Goal: Task Accomplishment & Management: Manage account settings

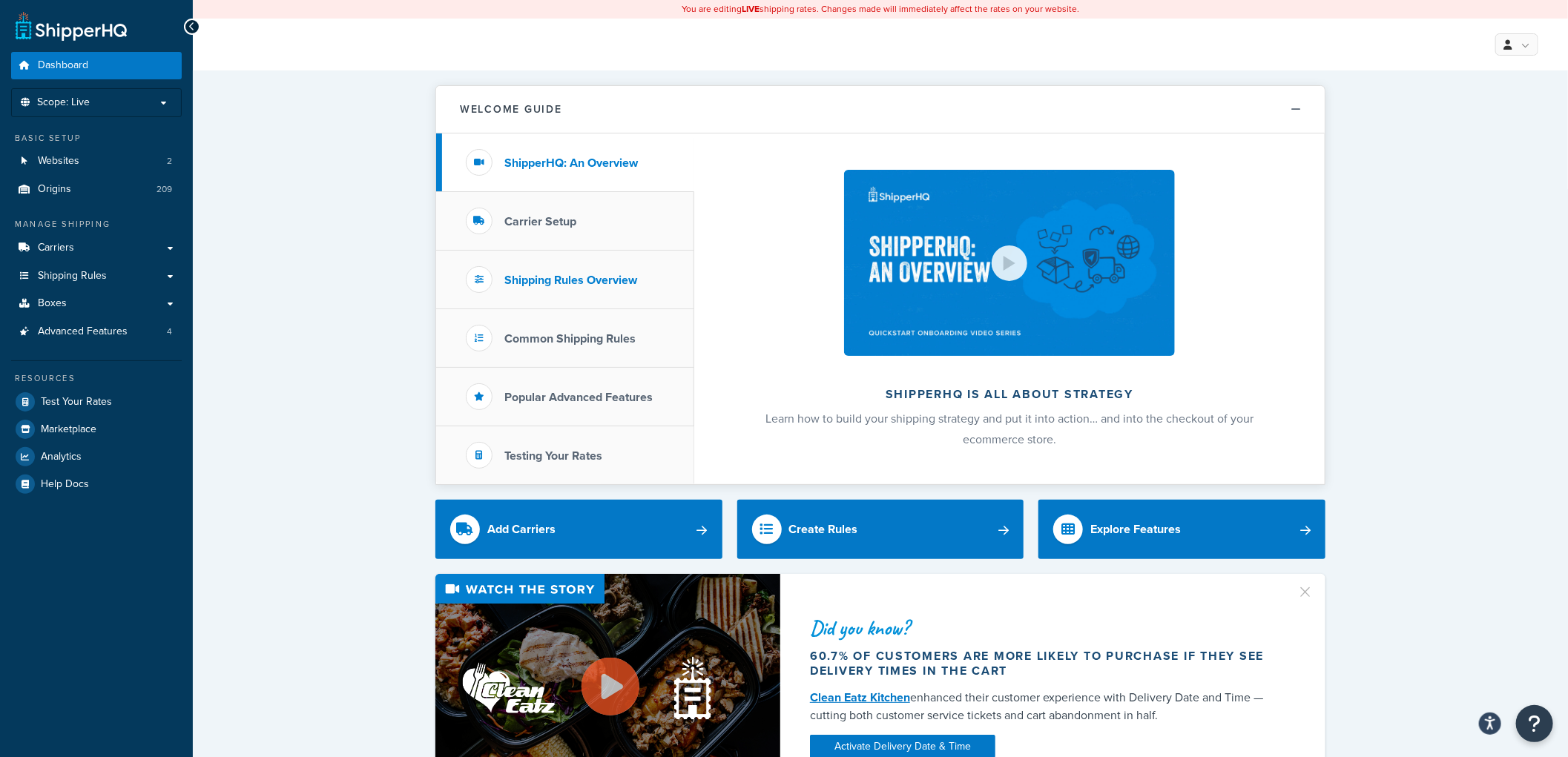
click at [550, 274] on h3 "Shipping Rules Overview" at bounding box center [570, 280] width 133 height 13
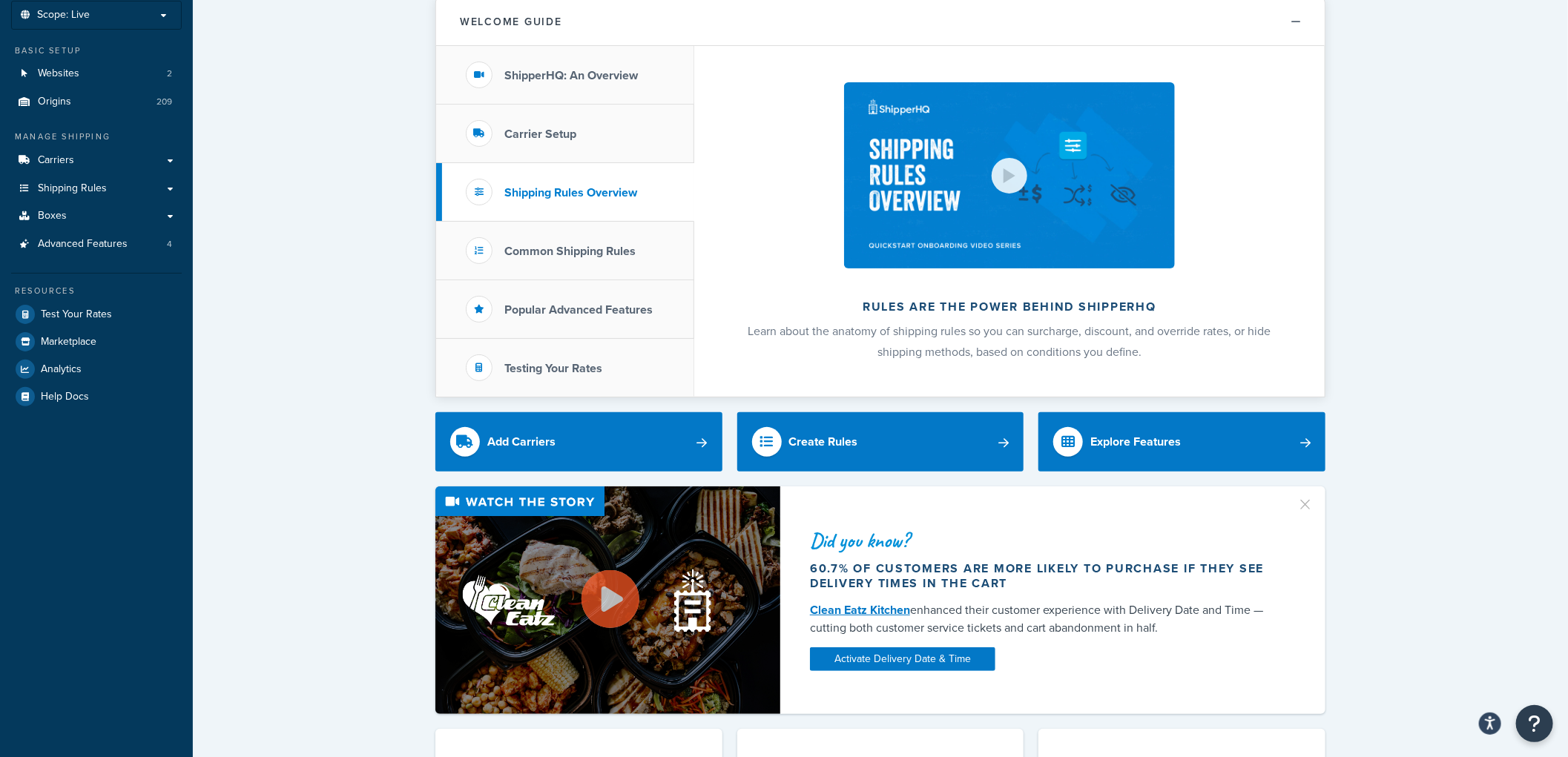
scroll to position [55, 0]
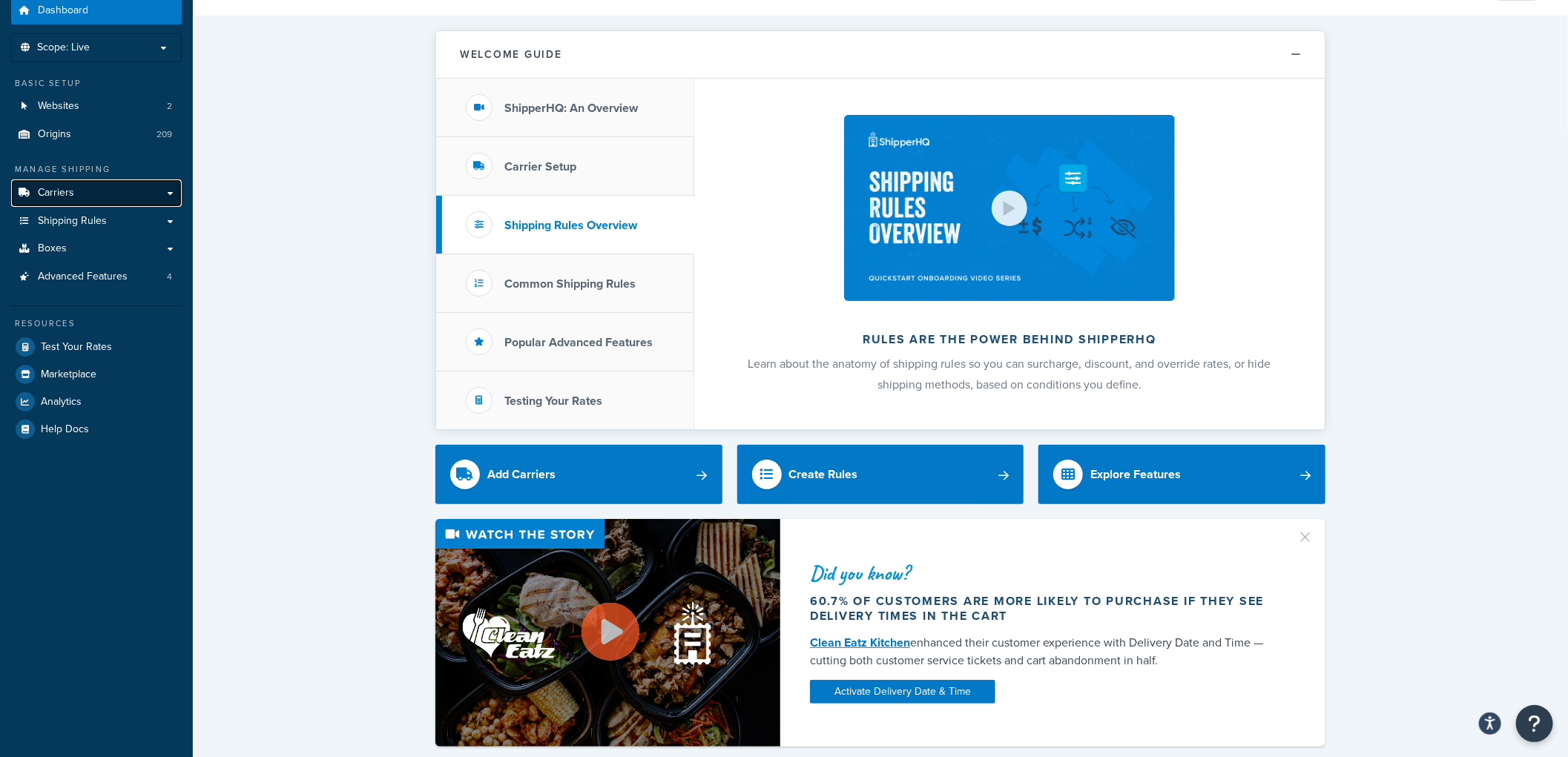
click at [51, 187] on span "Carriers" at bounding box center [56, 193] width 37 height 12
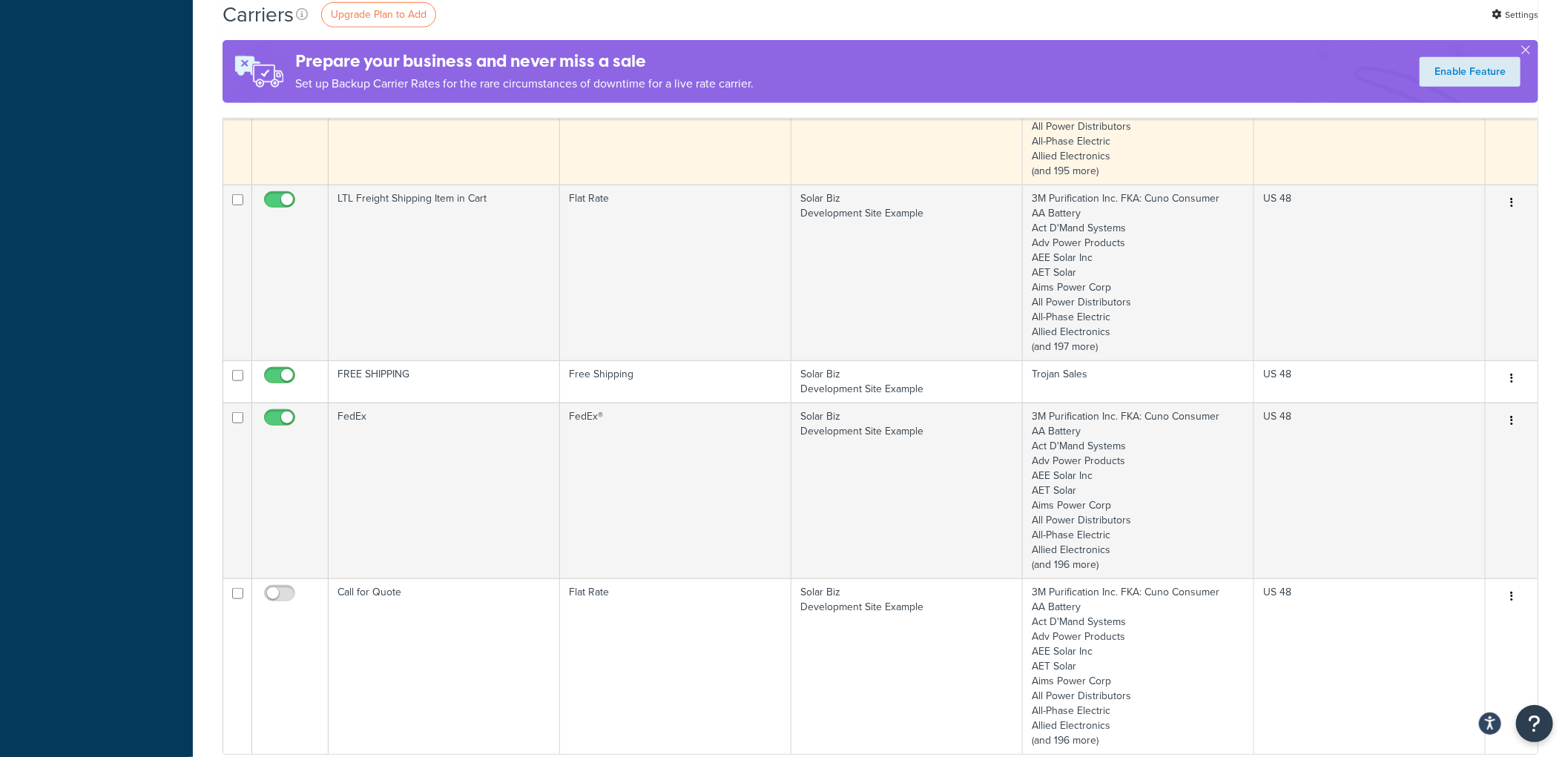
scroll to position [658, 0]
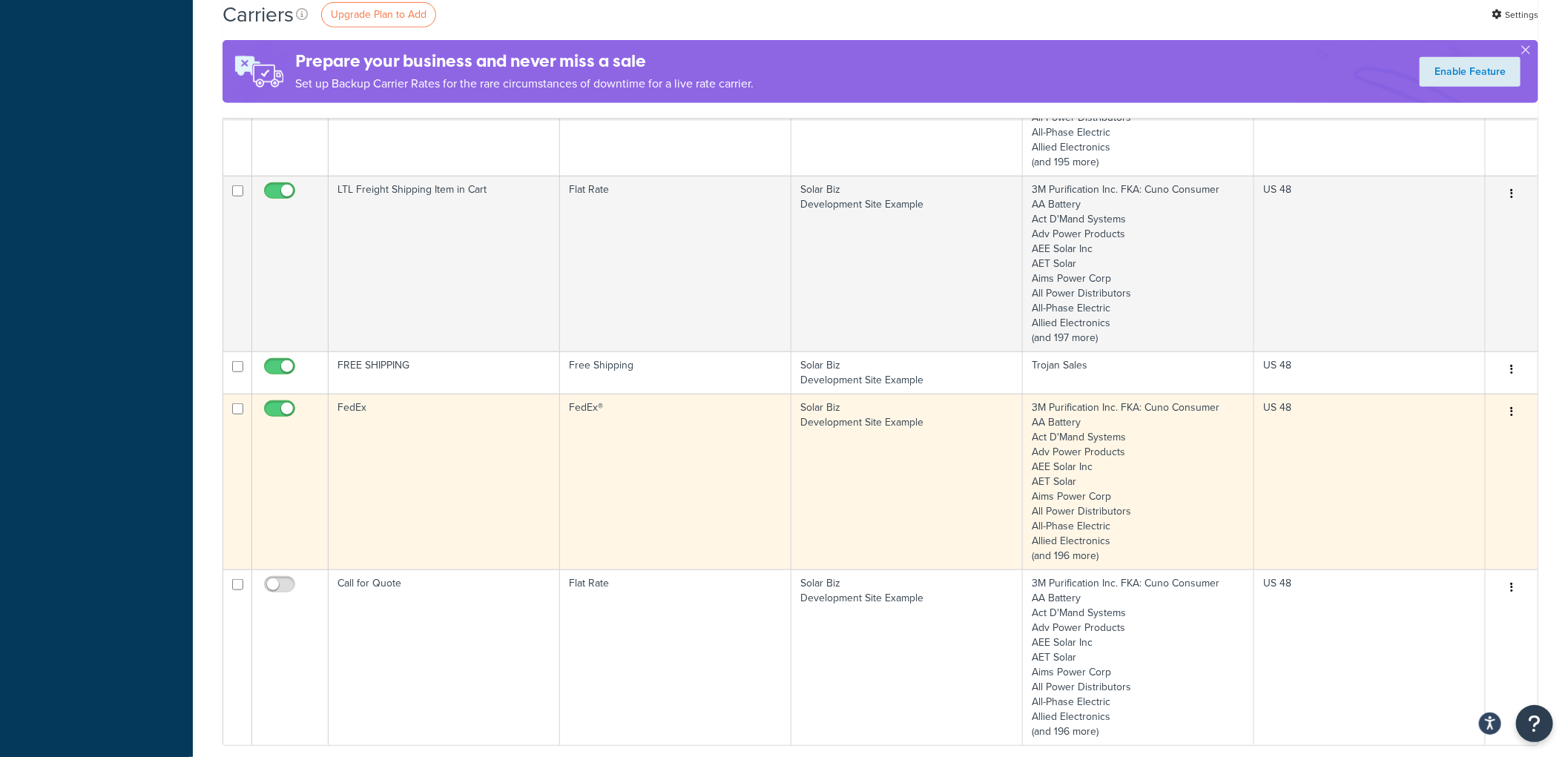
click at [613, 409] on td "FedEx®" at bounding box center [675, 482] width 231 height 176
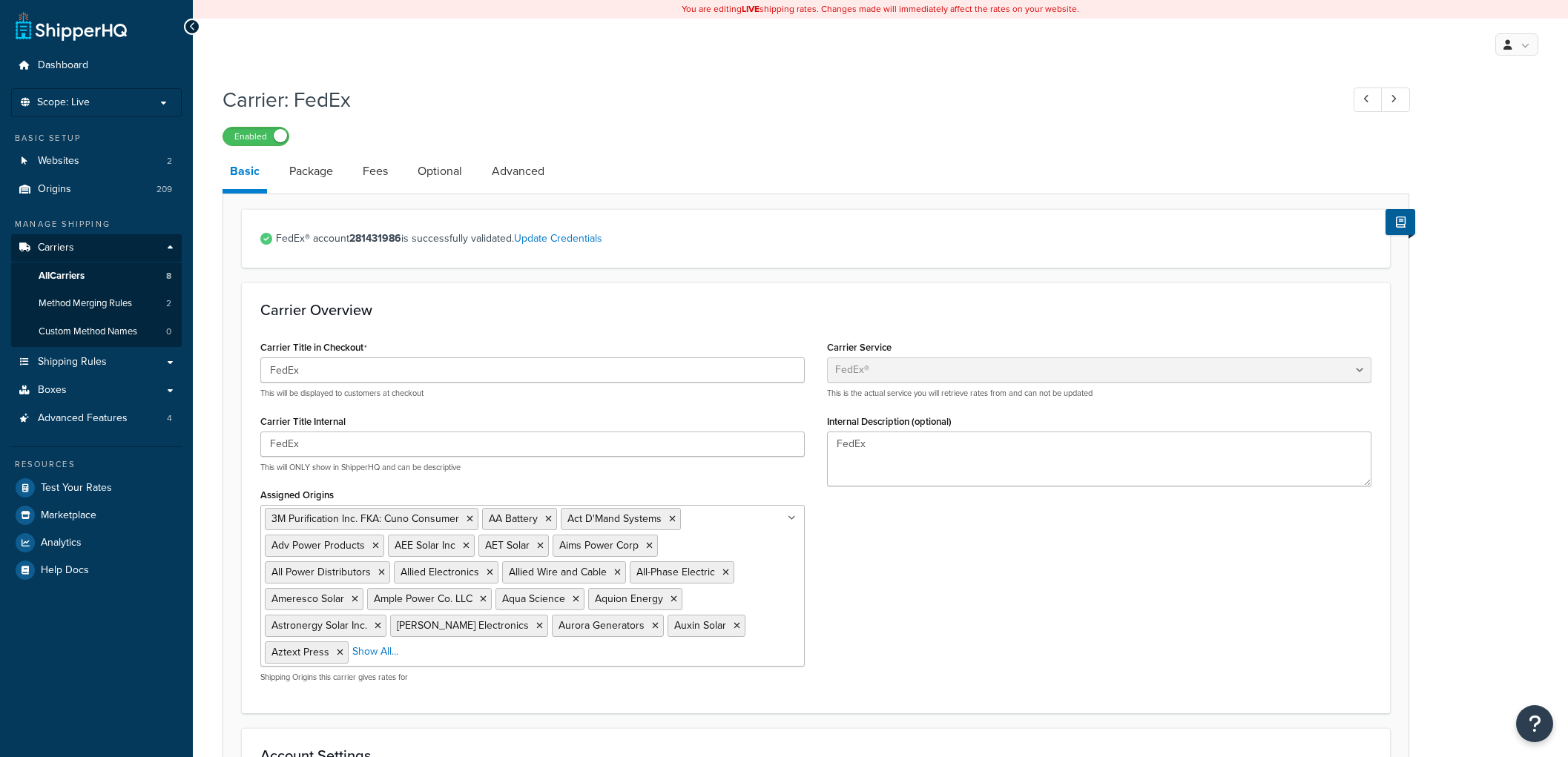
select select "fedEx"
select select "REGULAR_PICKUP"
select select "YOUR_PACKAGING"
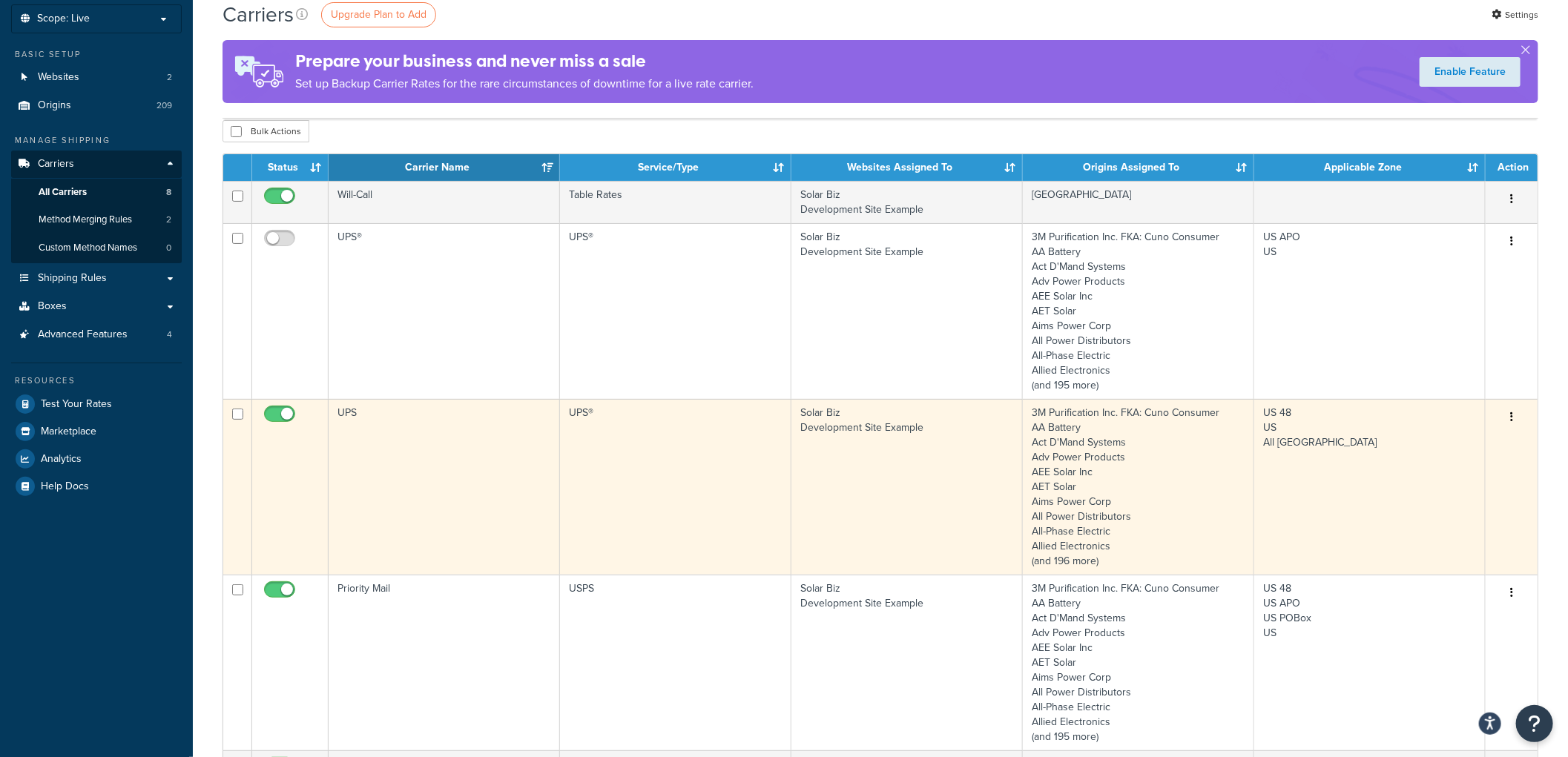
scroll to position [55, 0]
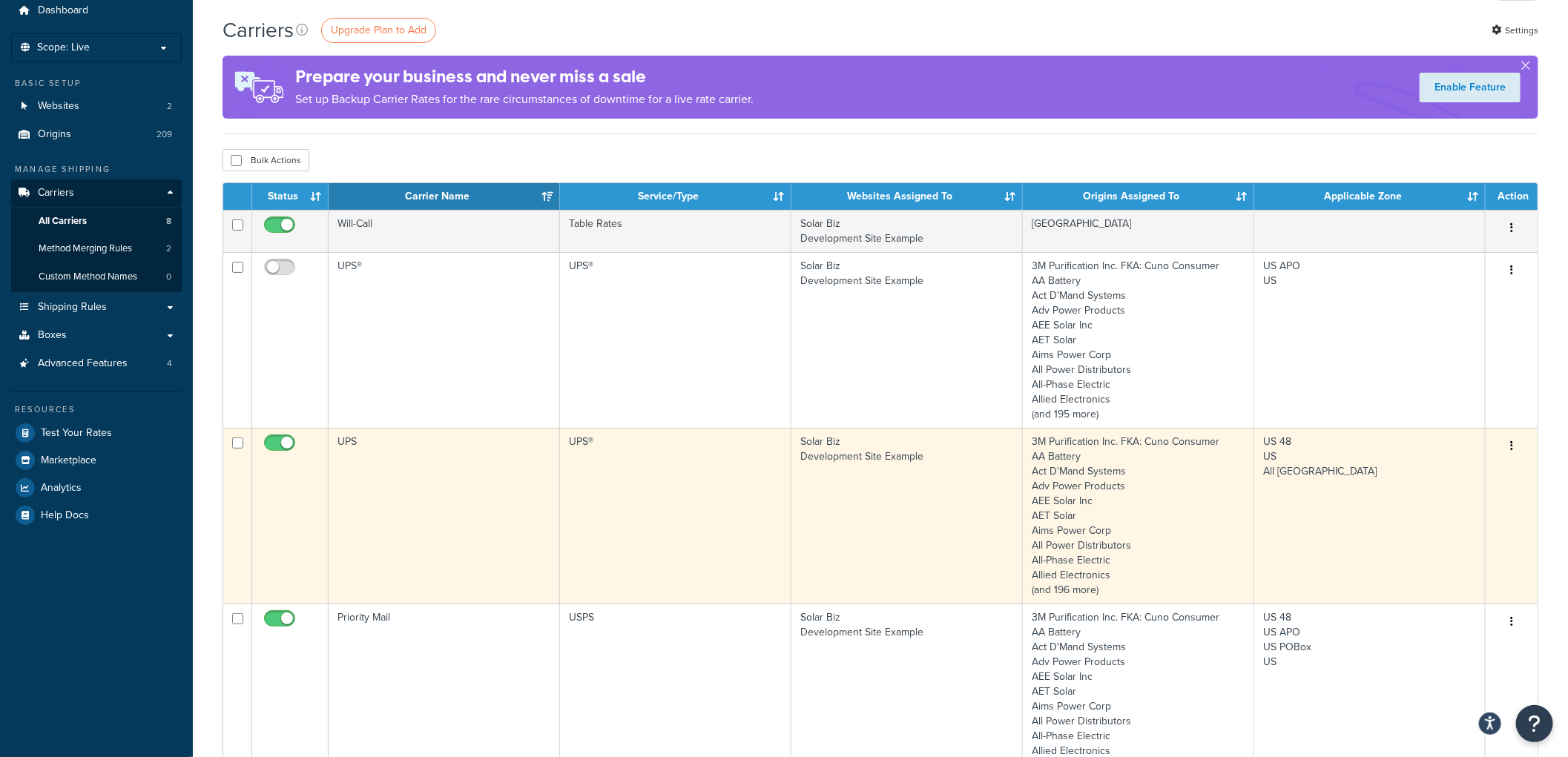
click at [624, 442] on td "UPS®" at bounding box center [675, 516] width 231 height 176
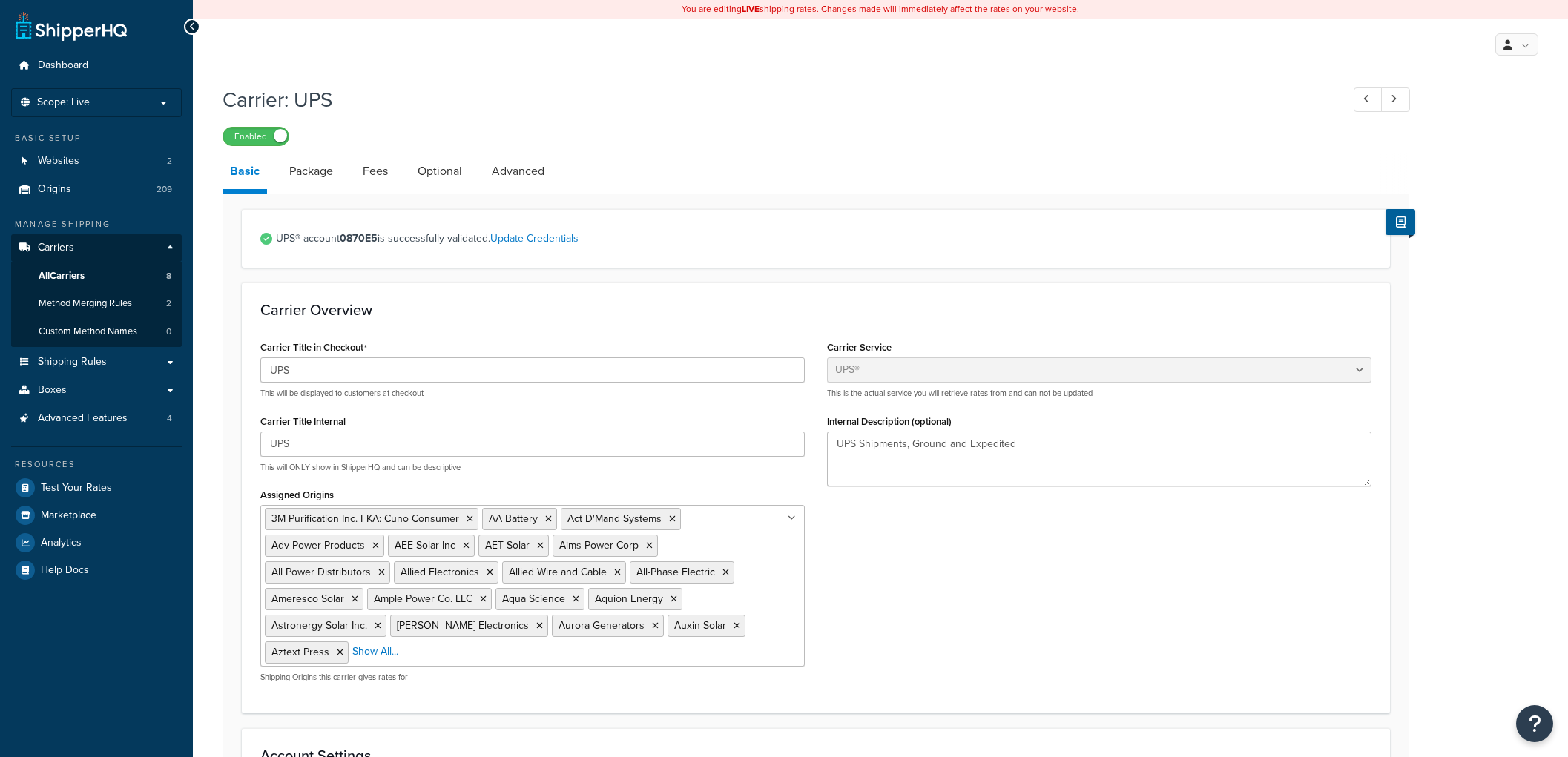
select select "ups"
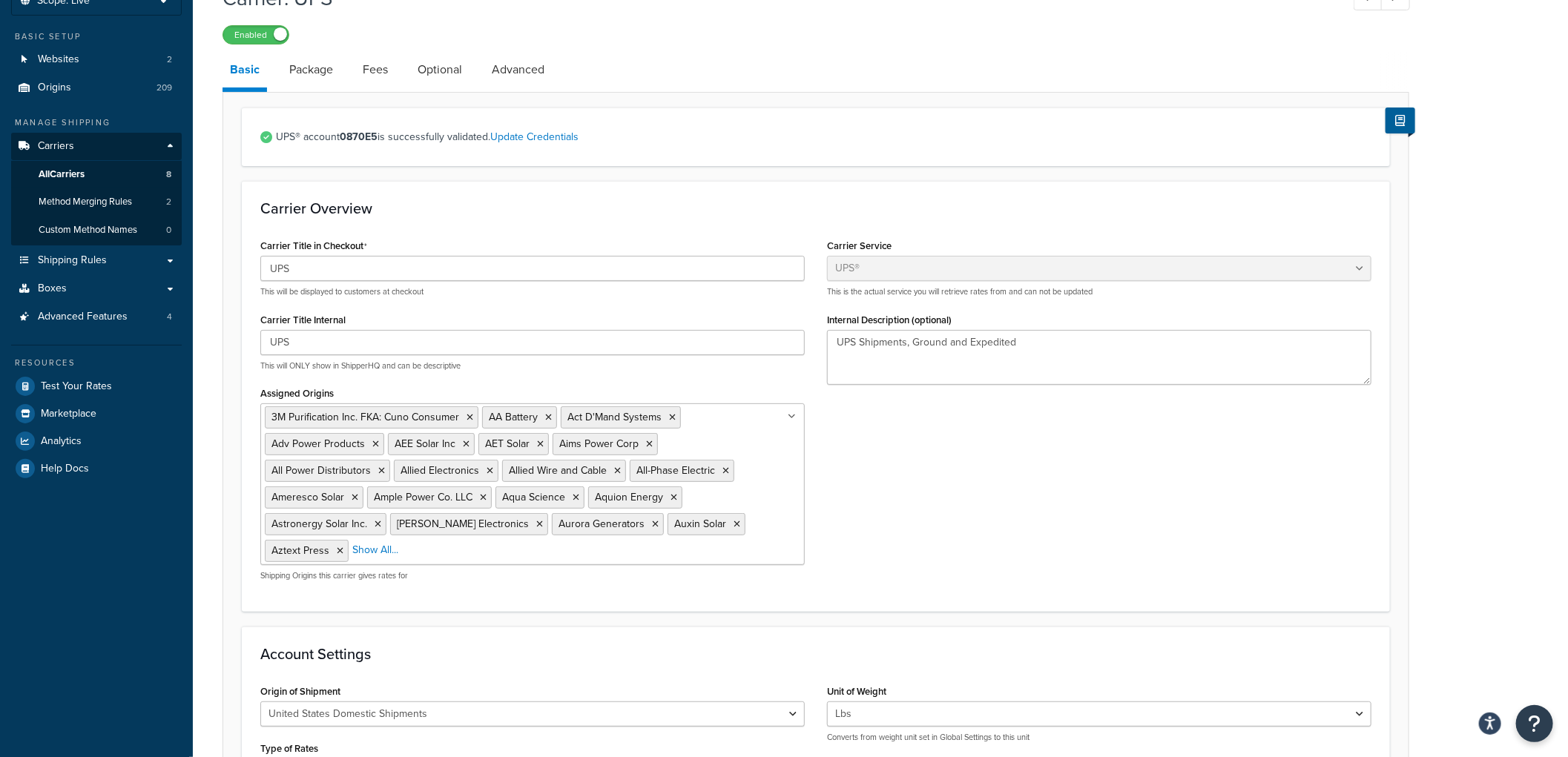
scroll to position [82, 0]
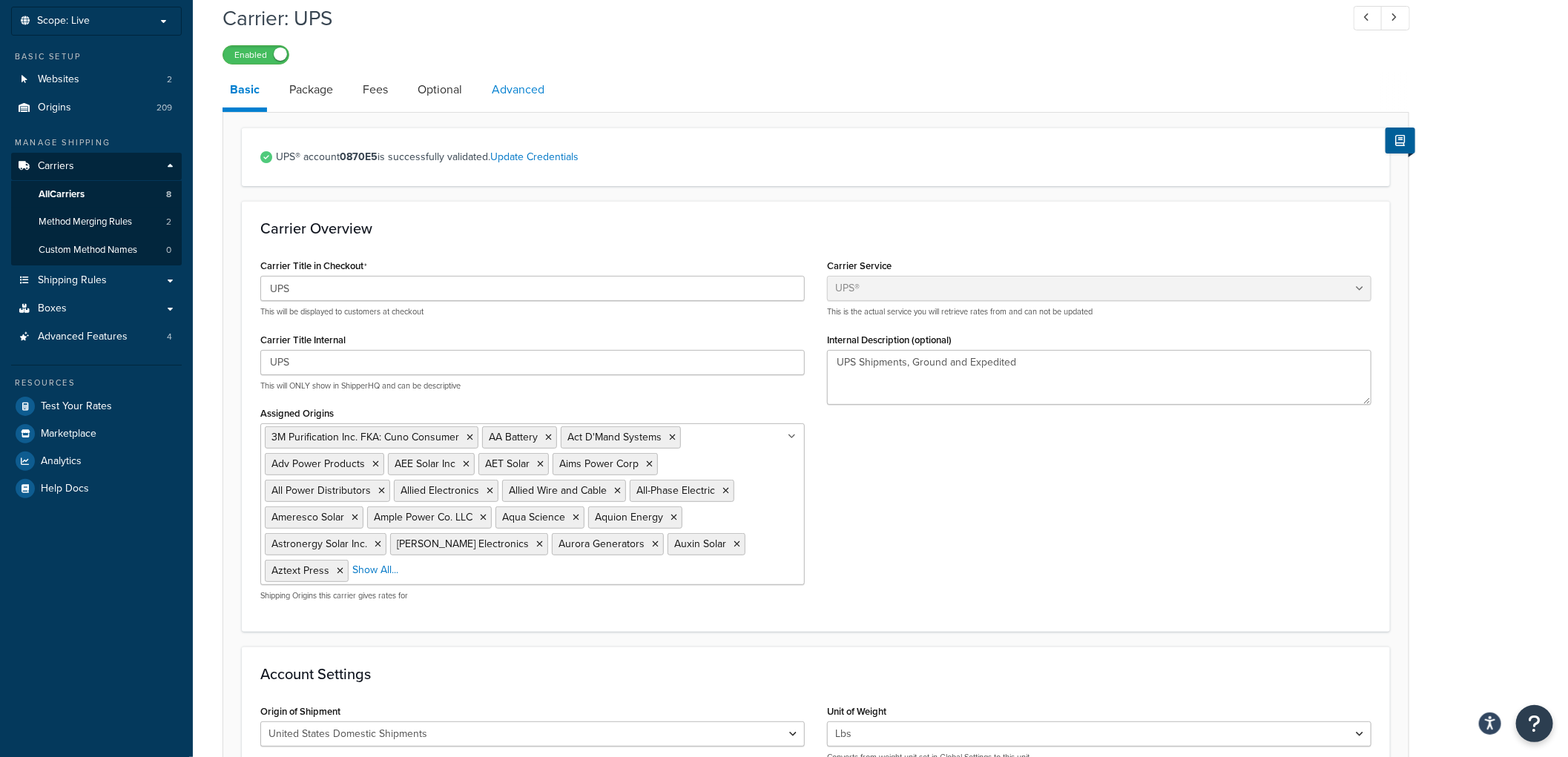
click at [507, 86] on link "Advanced" at bounding box center [517, 89] width 68 height 36
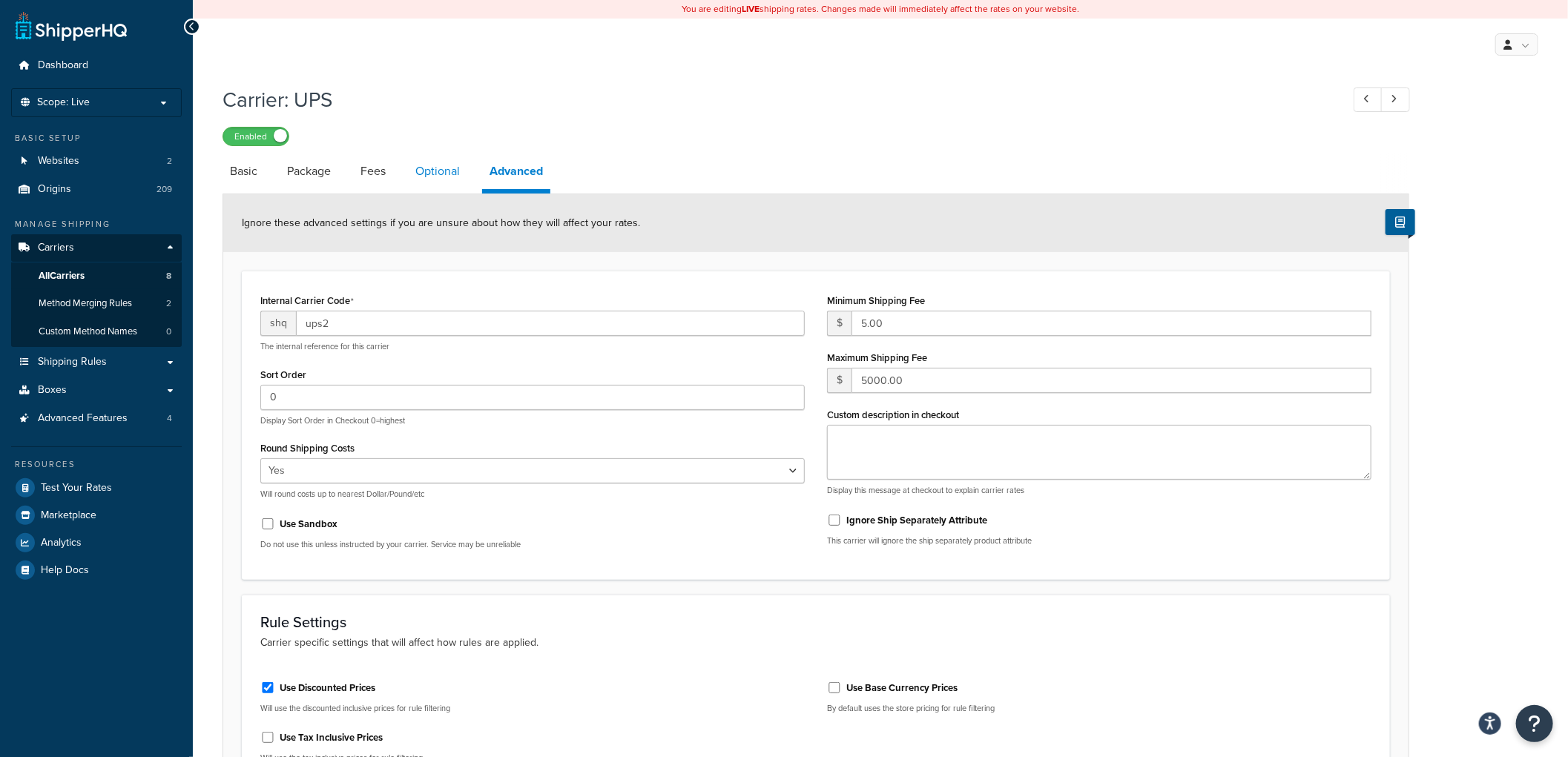
click at [434, 166] on link "Optional" at bounding box center [437, 171] width 59 height 36
select select "residential"
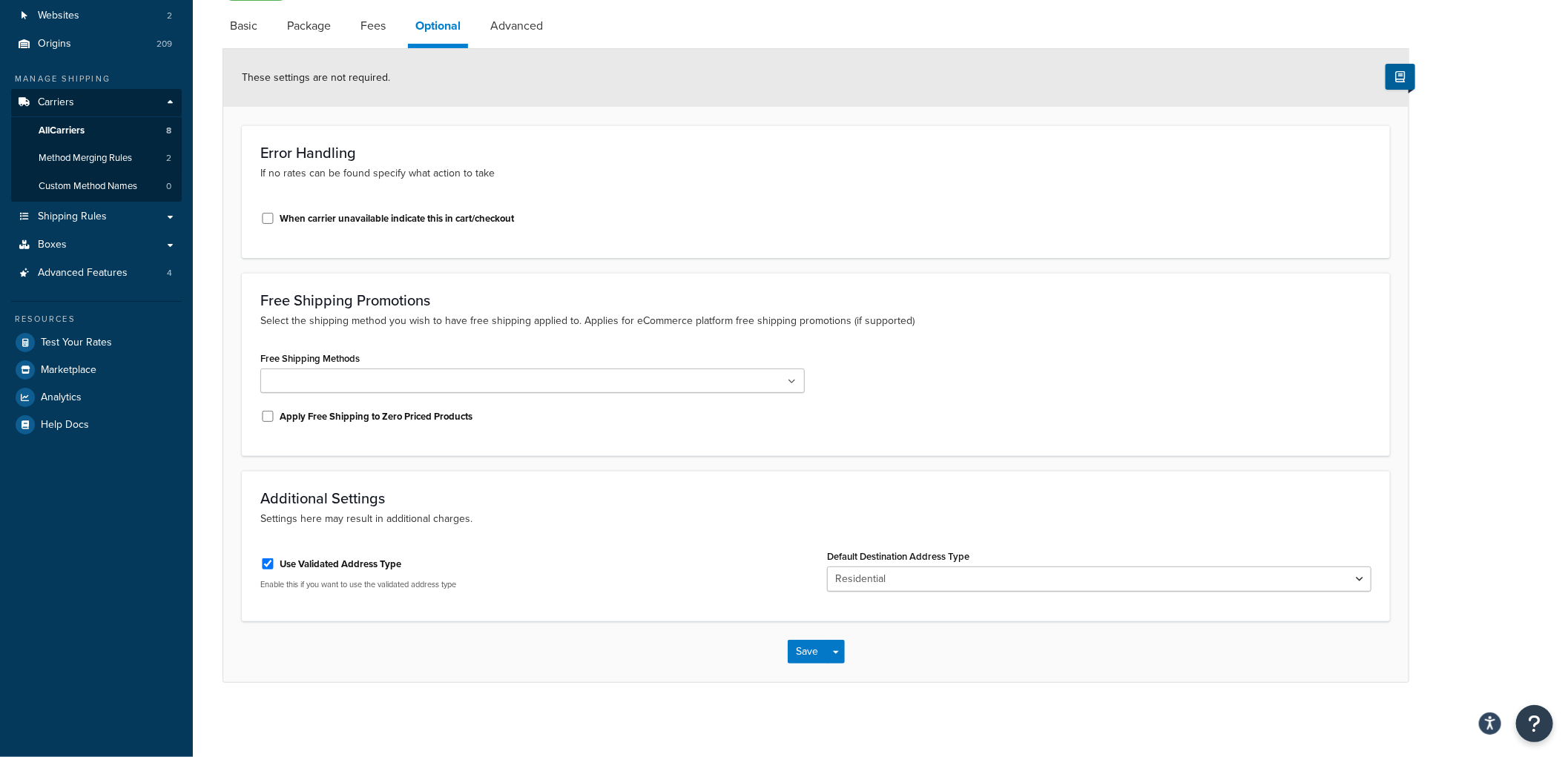
scroll to position [146, 0]
click at [371, 19] on link "Fees" at bounding box center [373, 26] width 40 height 36
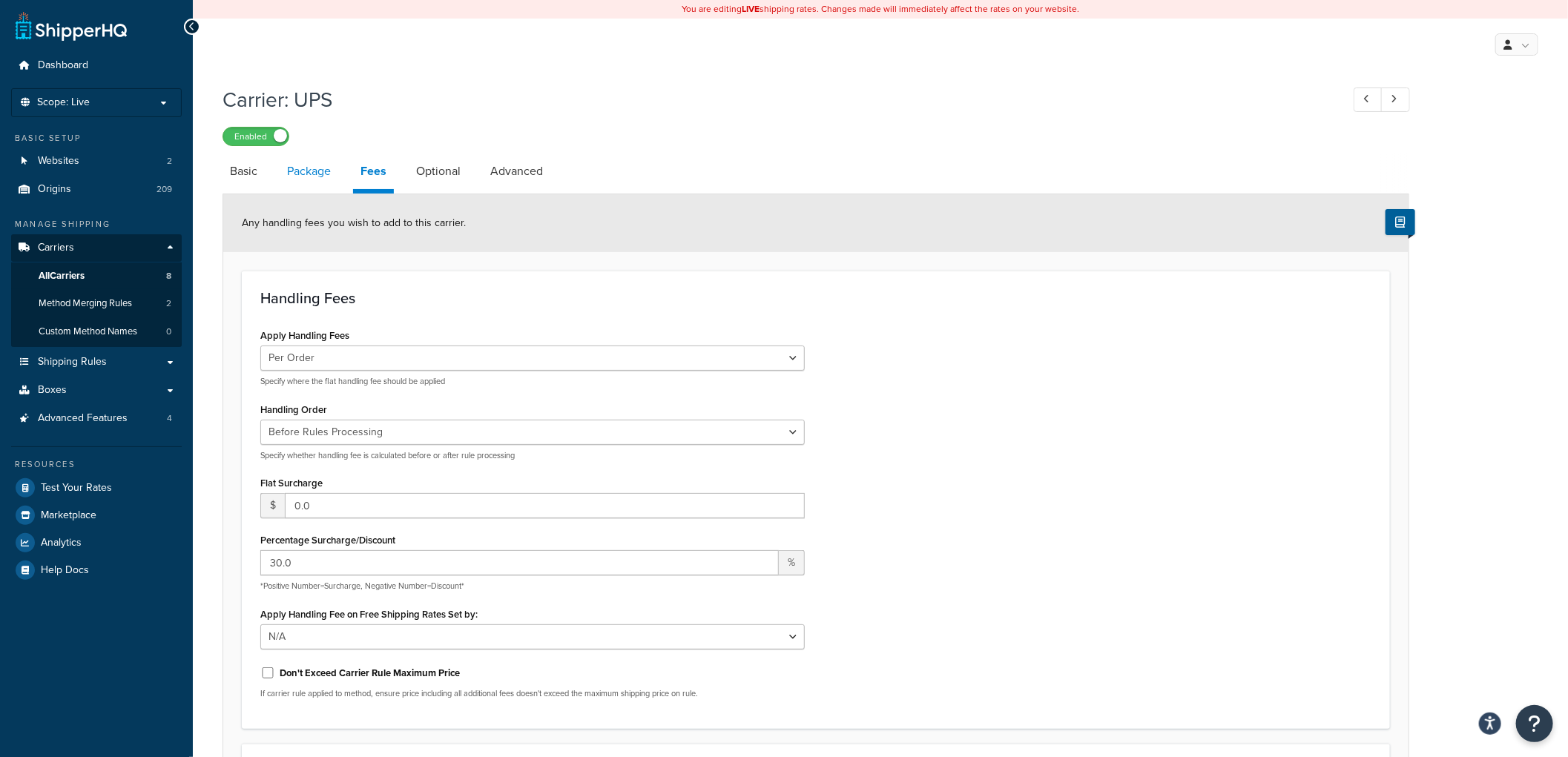
click at [302, 169] on link "Package" at bounding box center [308, 171] width 58 height 36
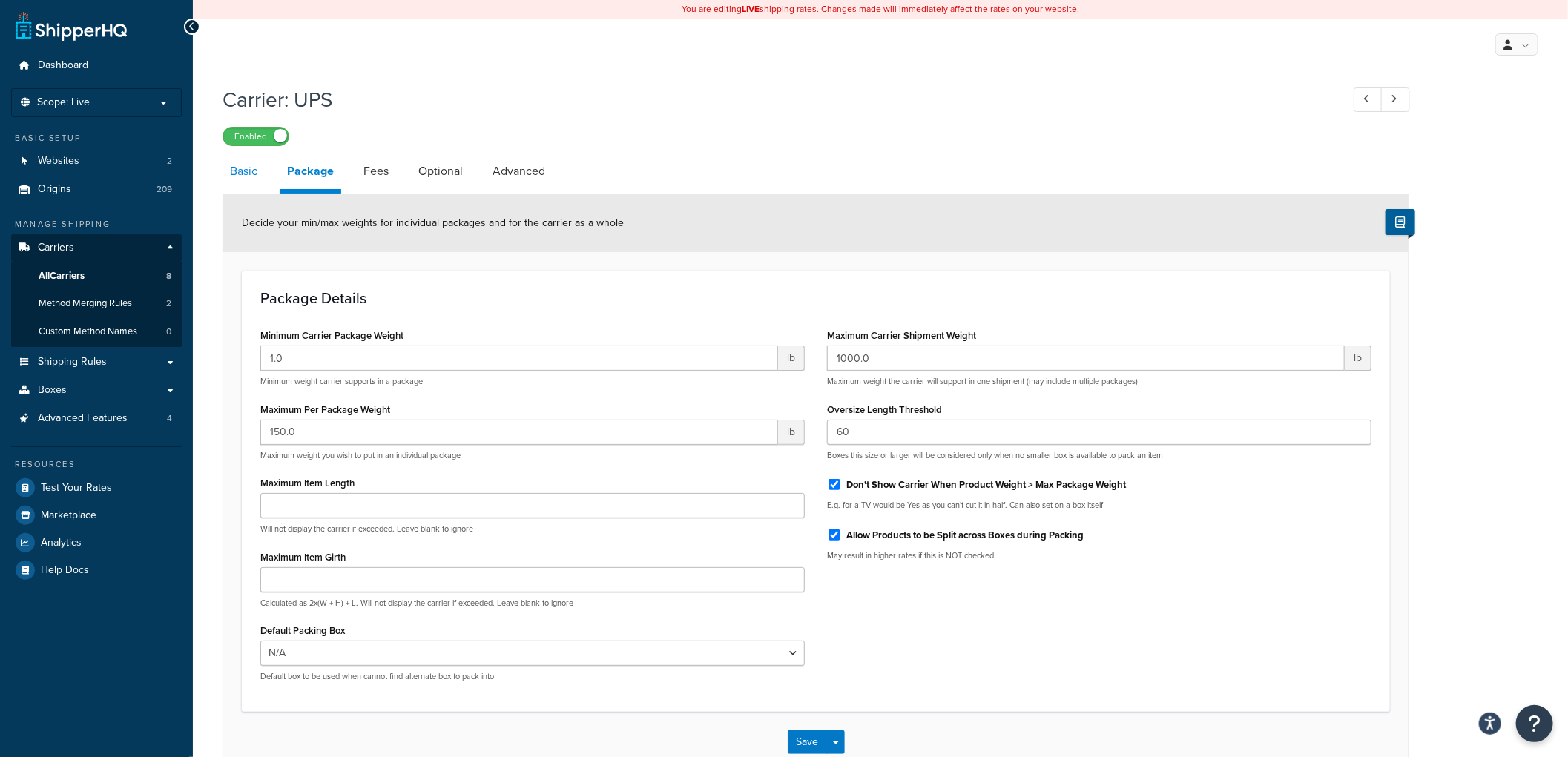
click at [242, 169] on link "Basic" at bounding box center [244, 171] width 42 height 36
select select "ups"
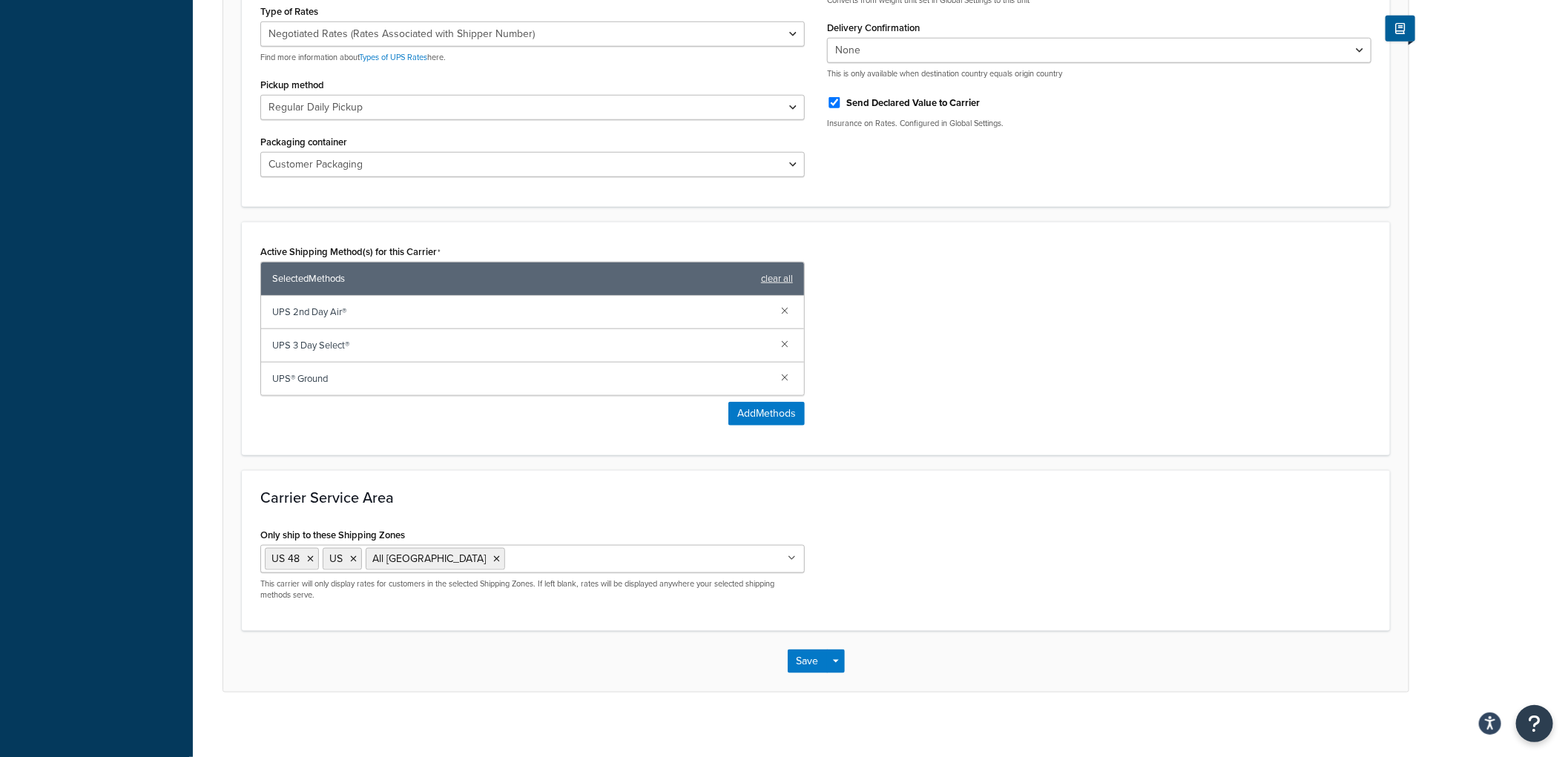
scroll to position [850, 0]
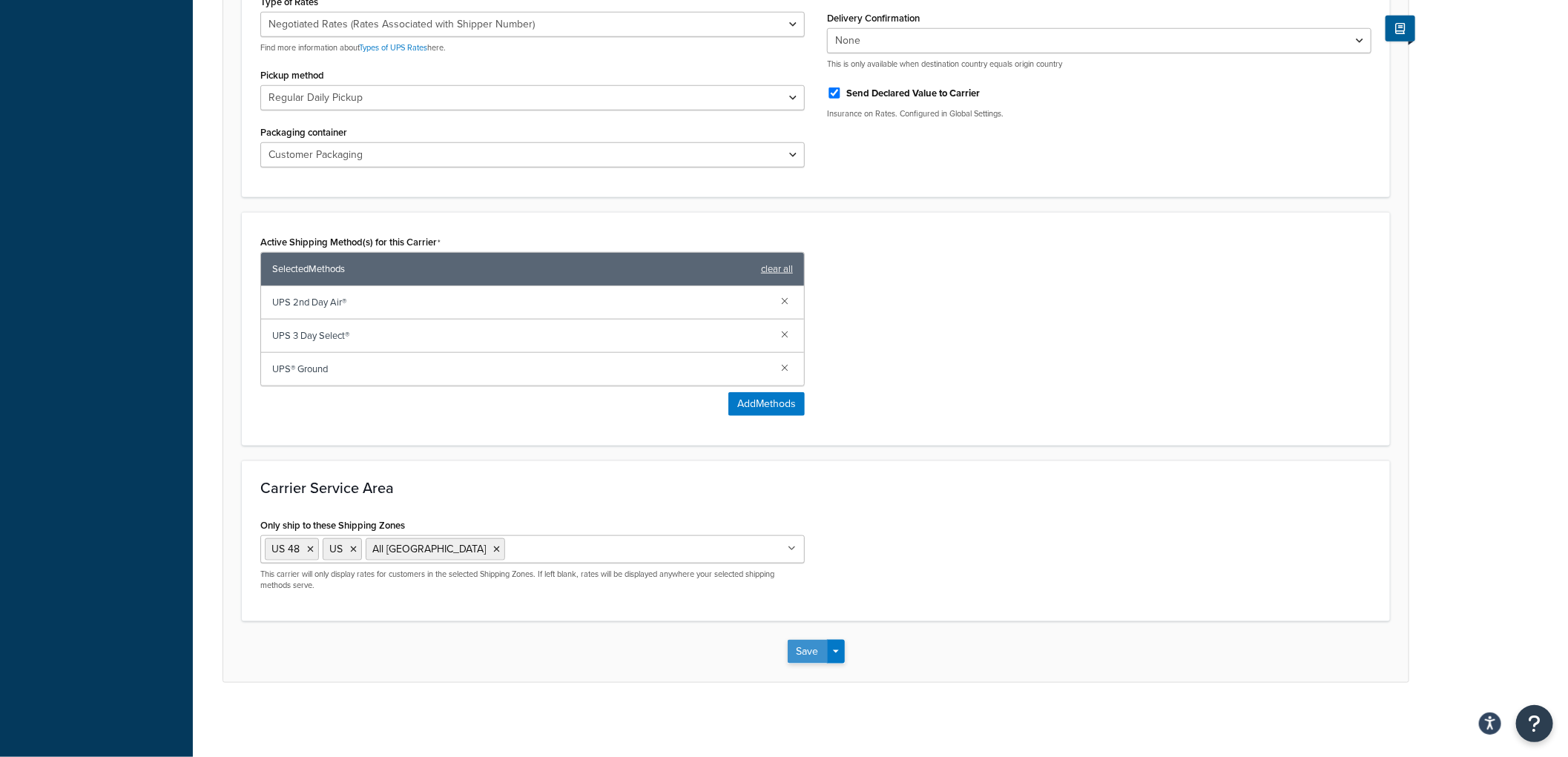
click at [805, 643] on button "Save" at bounding box center [807, 651] width 40 height 23
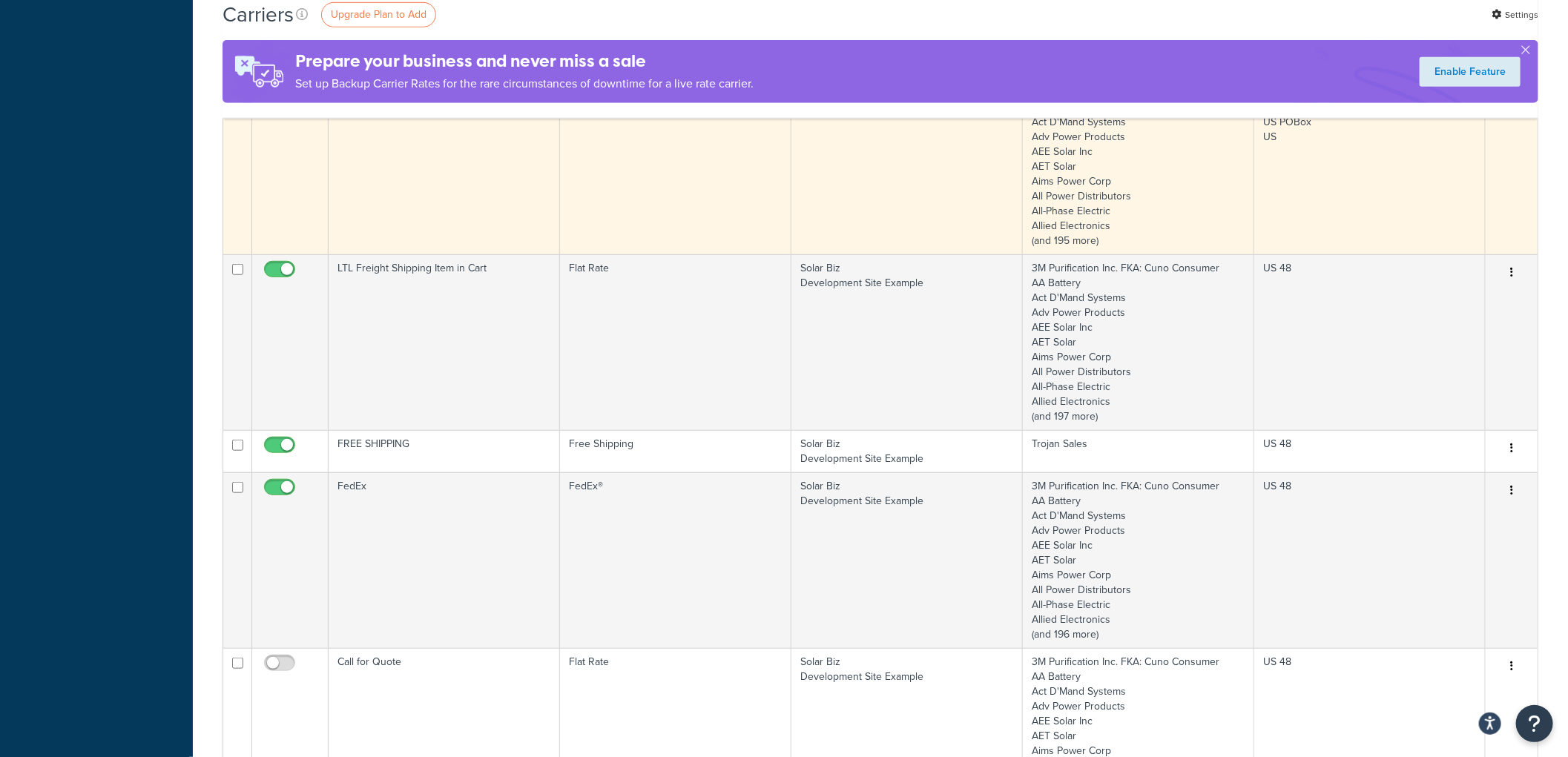
scroll to position [658, 0]
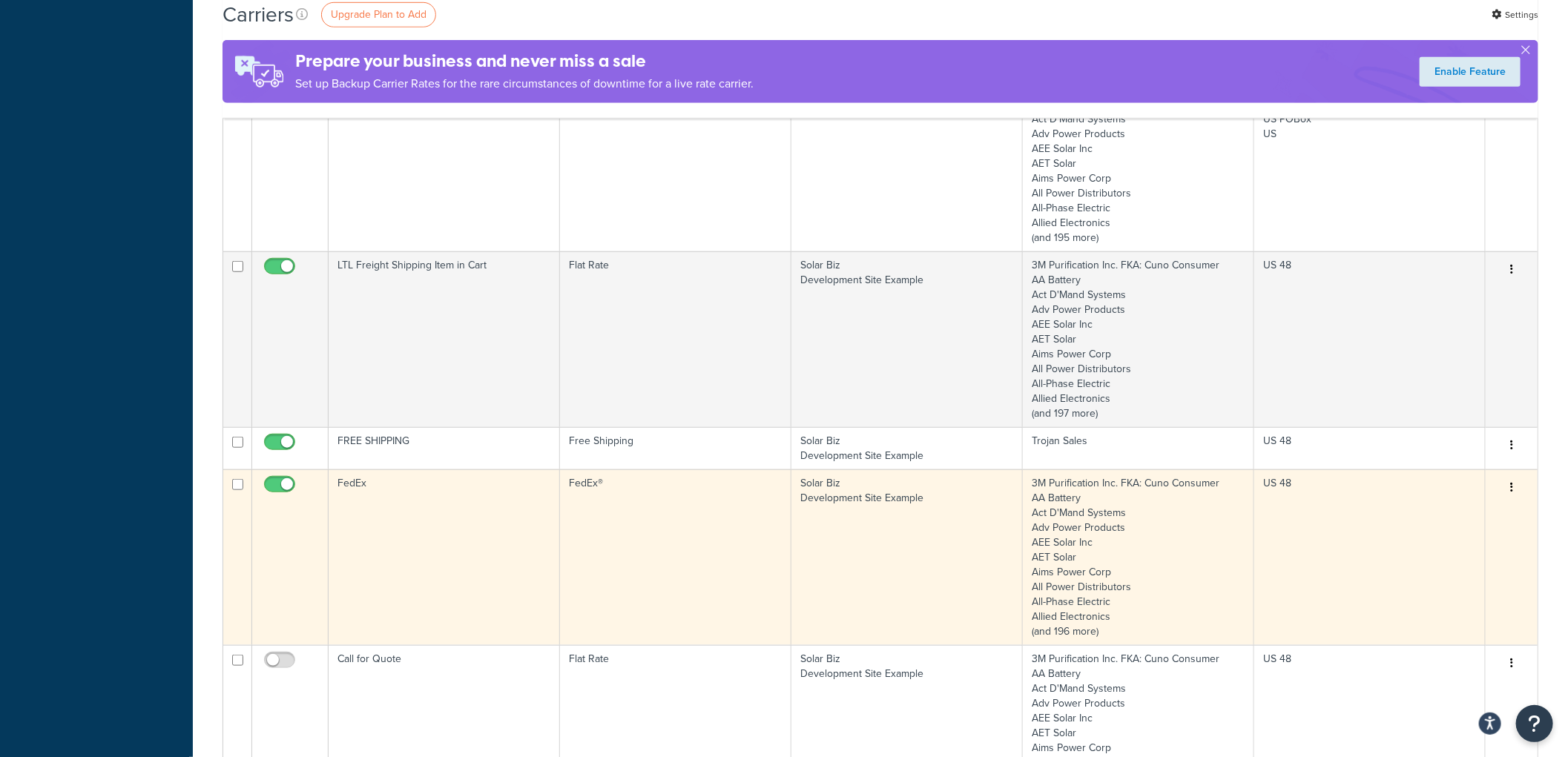
click at [633, 479] on td "FedEx®" at bounding box center [675, 557] width 231 height 176
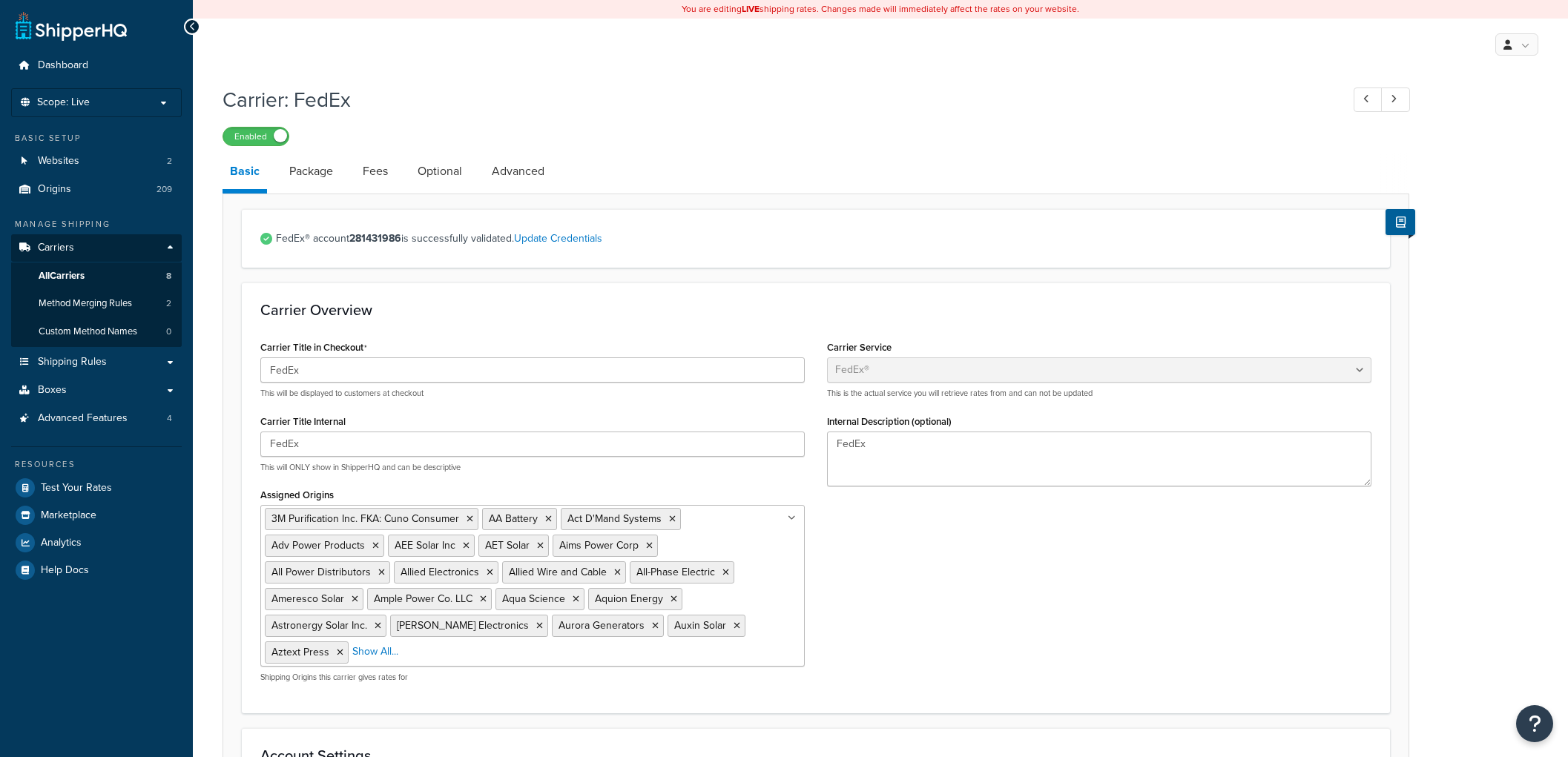
select select "fedEx"
select select "REGULAR_PICKUP"
select select "YOUR_PACKAGING"
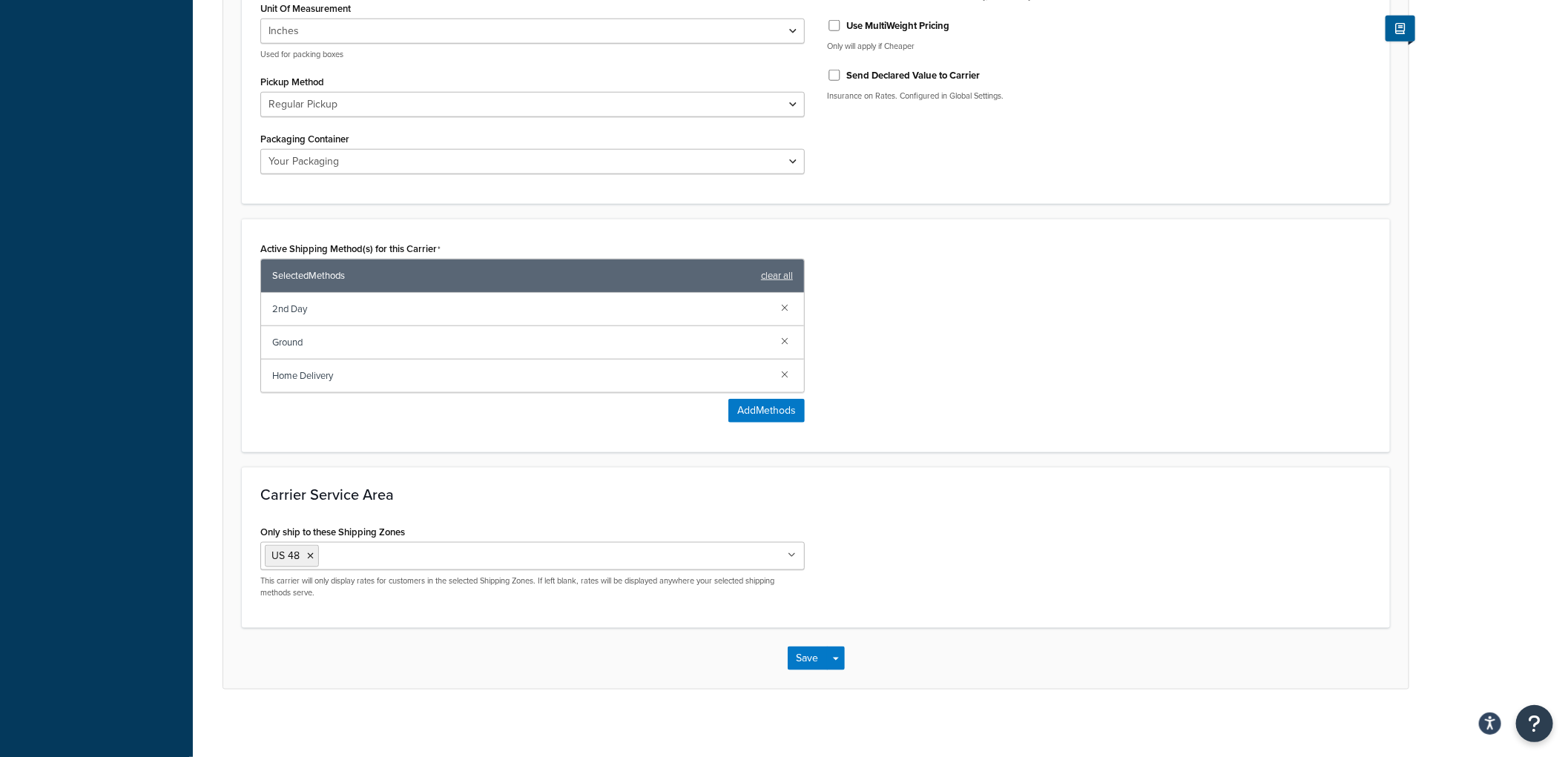
scroll to position [866, 0]
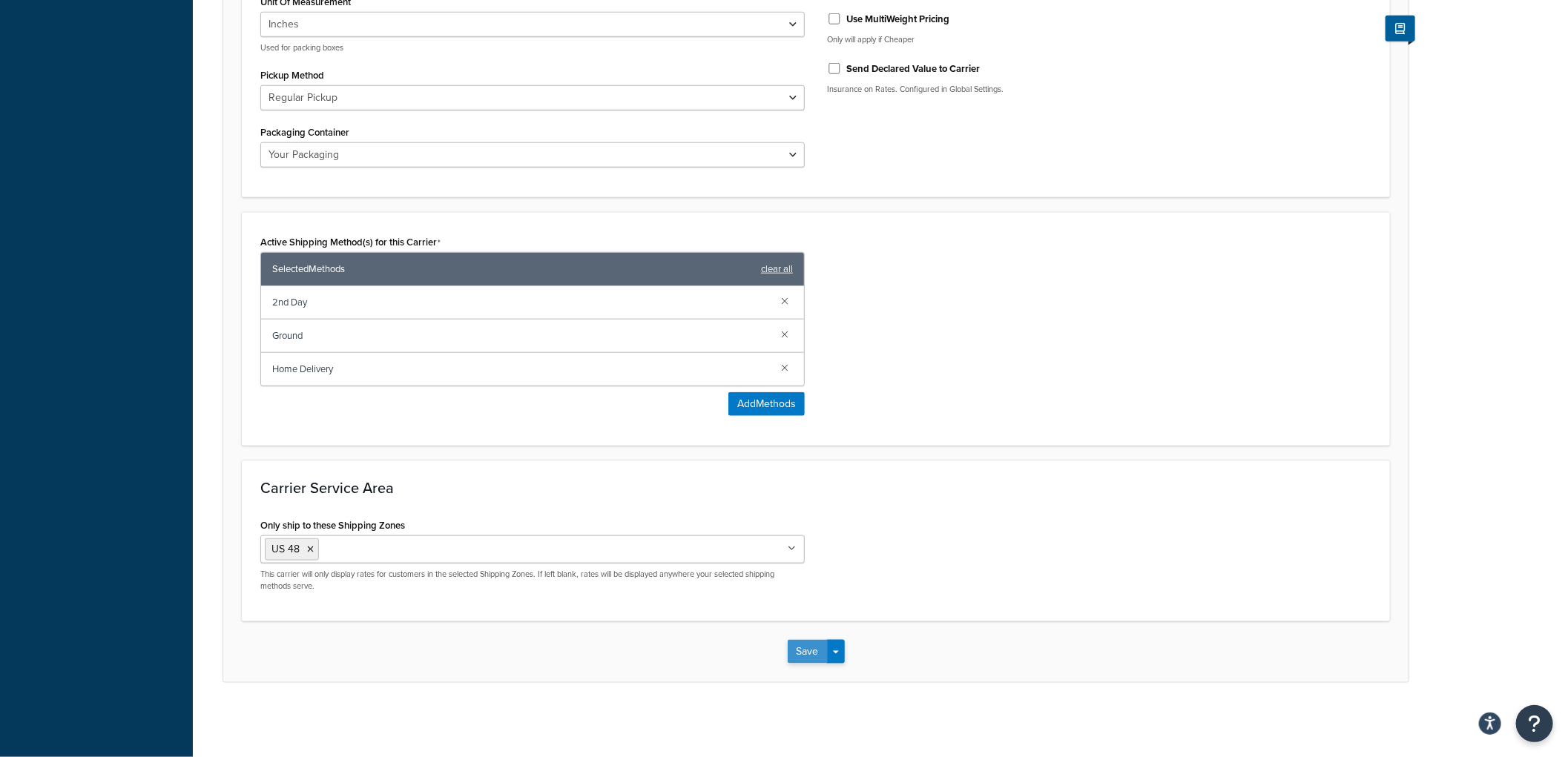
click at [812, 646] on button "Save" at bounding box center [807, 651] width 40 height 23
